Goal: Use online tool/utility: Utilize a website feature to perform a specific function

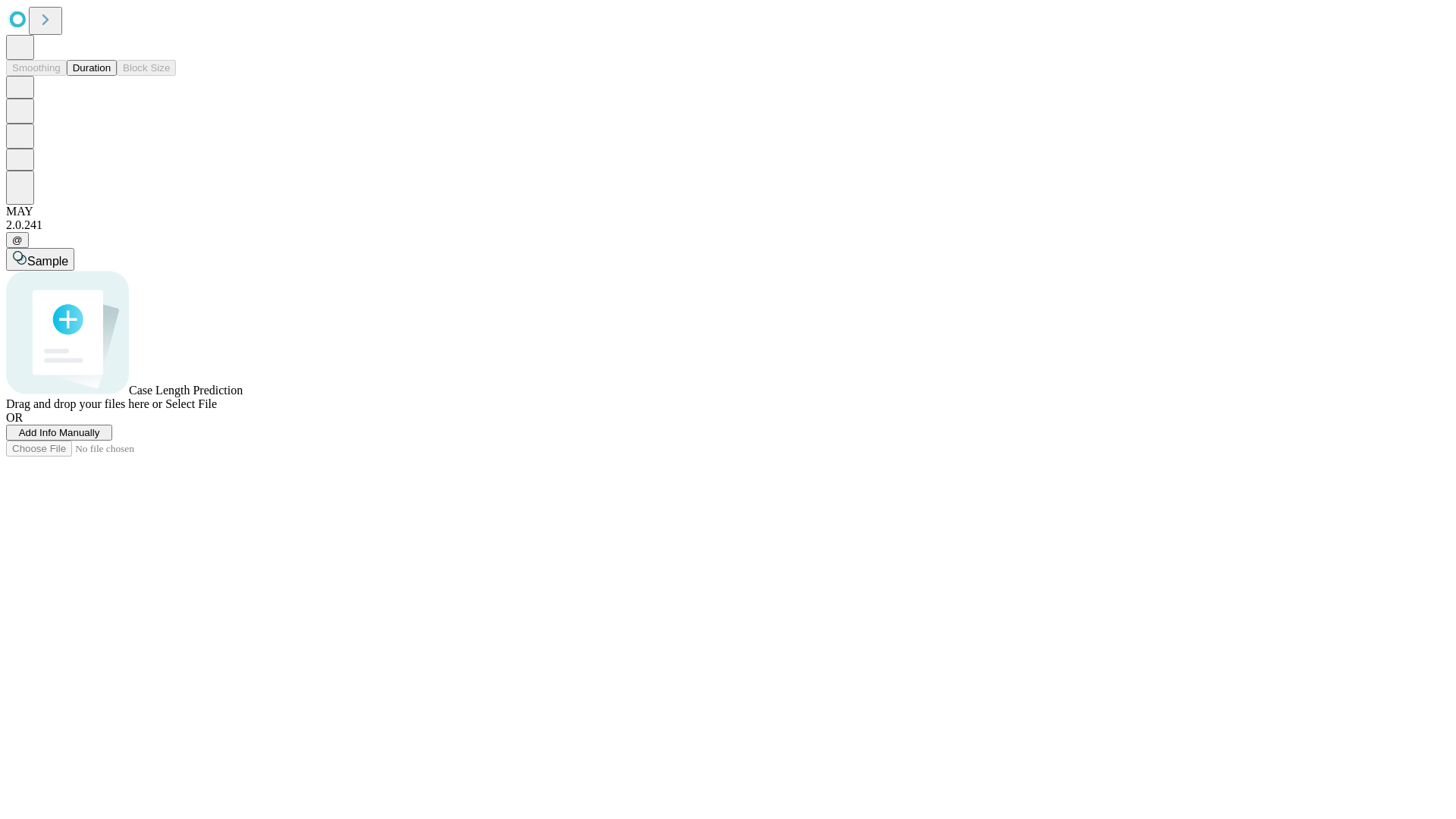
click at [217, 410] on span "Select File" at bounding box center [191, 403] width 52 height 13
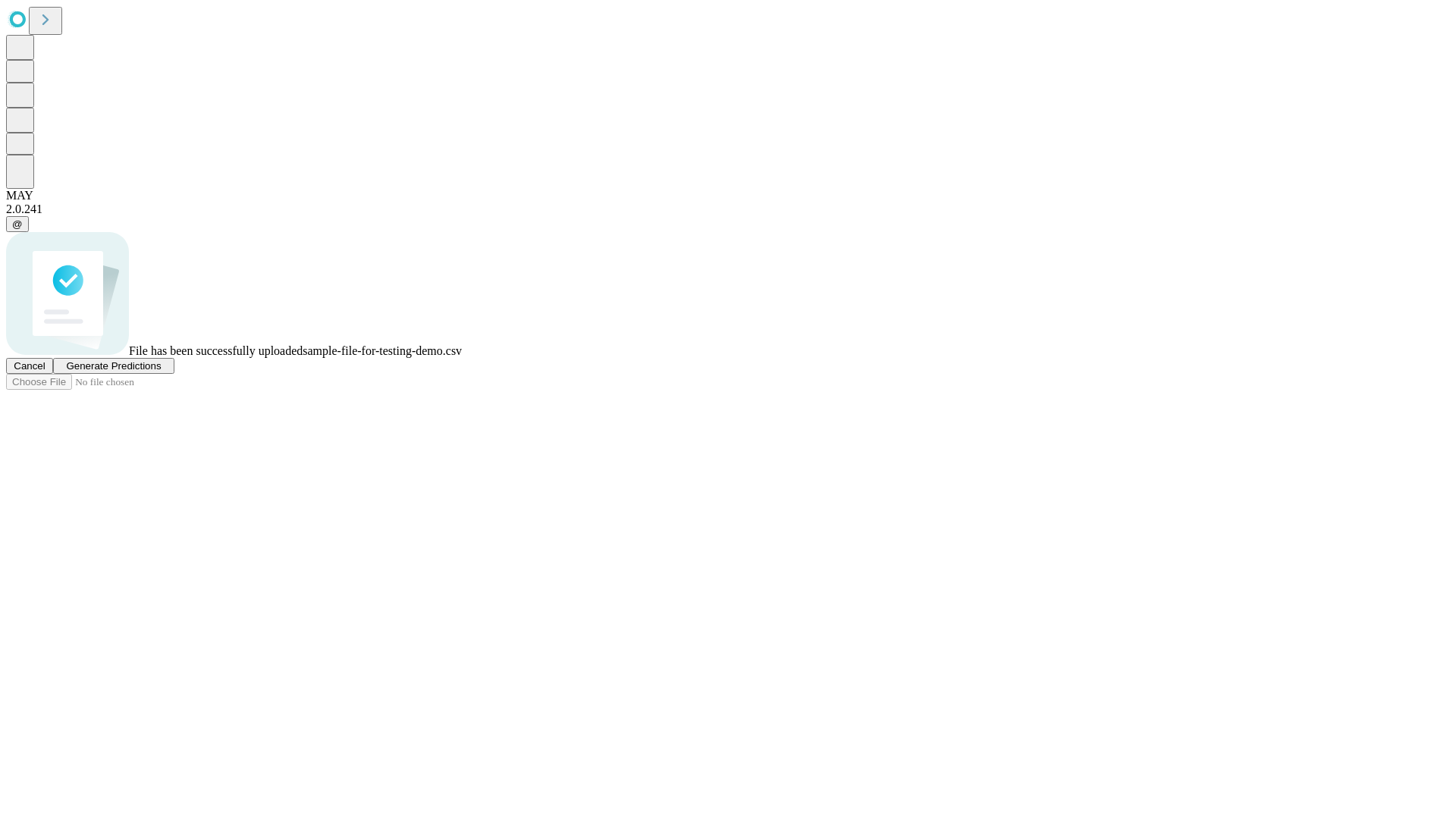
click at [160, 372] on span "Generate Predictions" at bounding box center [113, 366] width 95 height 12
